Goal: Task Accomplishment & Management: Use online tool/utility

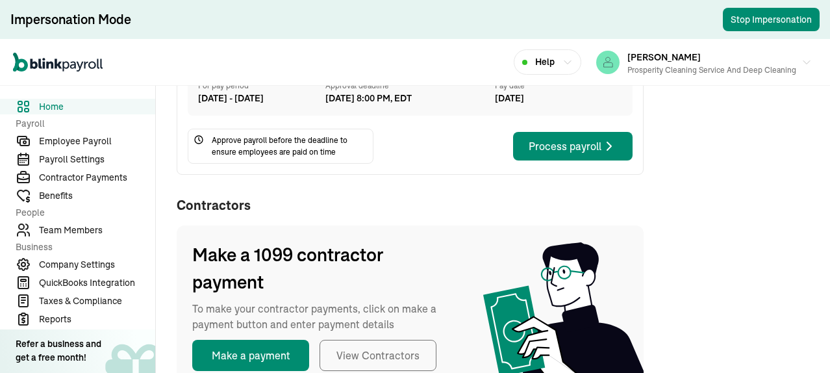
scroll to position [390, 0]
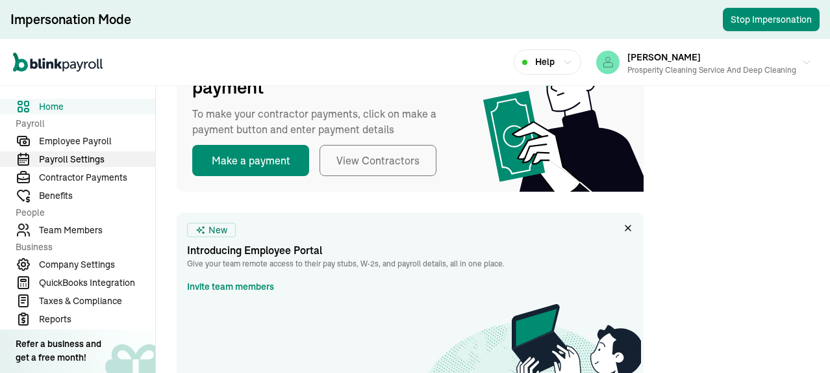
click at [91, 139] on span "Employee Payroll" at bounding box center [97, 141] width 116 height 14
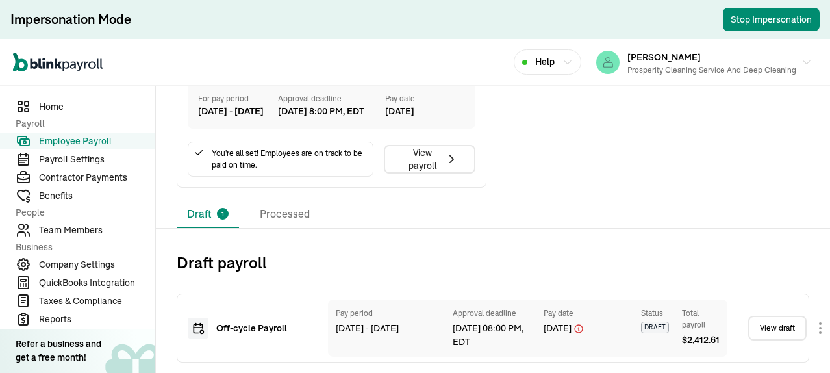
scroll to position [525, 0]
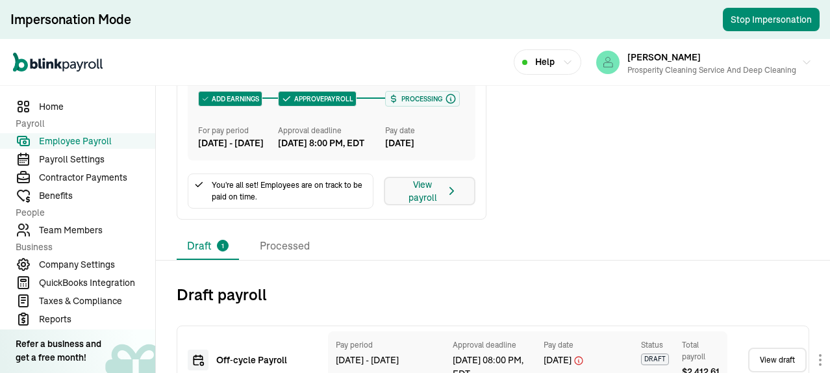
click at [425, 204] on div "View payroll" at bounding box center [430, 191] width 58 height 26
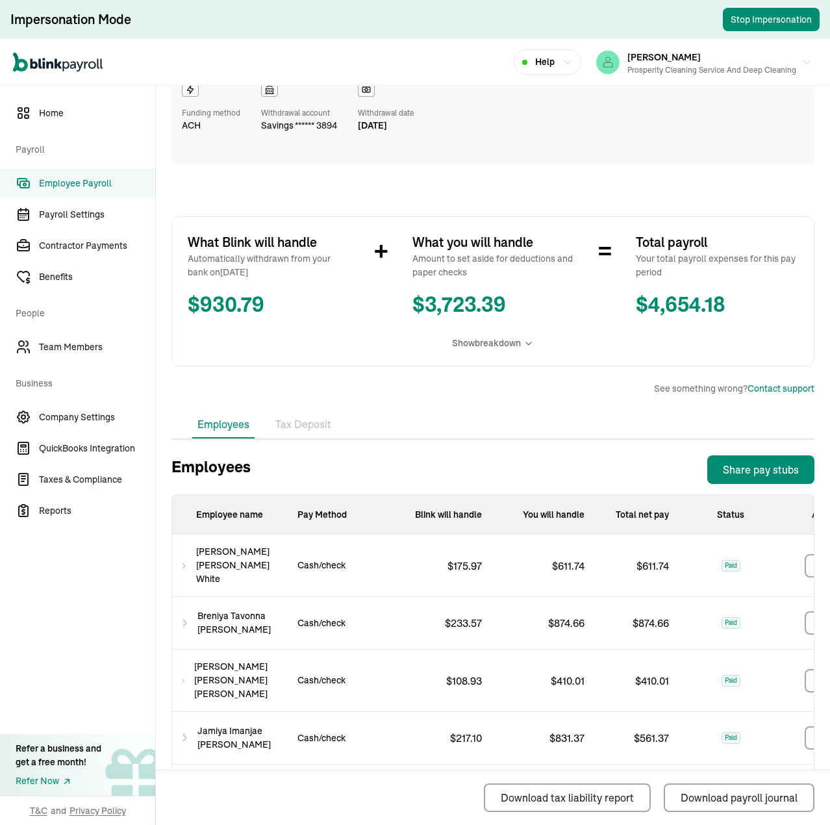
scroll to position [65, 0]
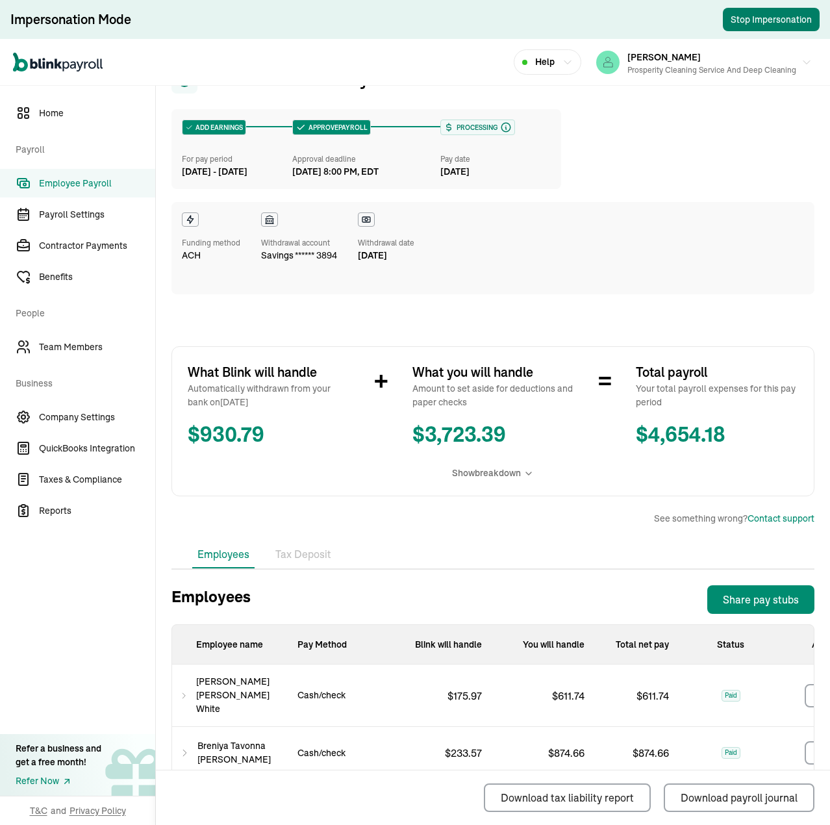
click at [738, 22] on button "Stop Impersonation" at bounding box center [771, 19] width 97 height 23
